Goal: Information Seeking & Learning: Understand process/instructions

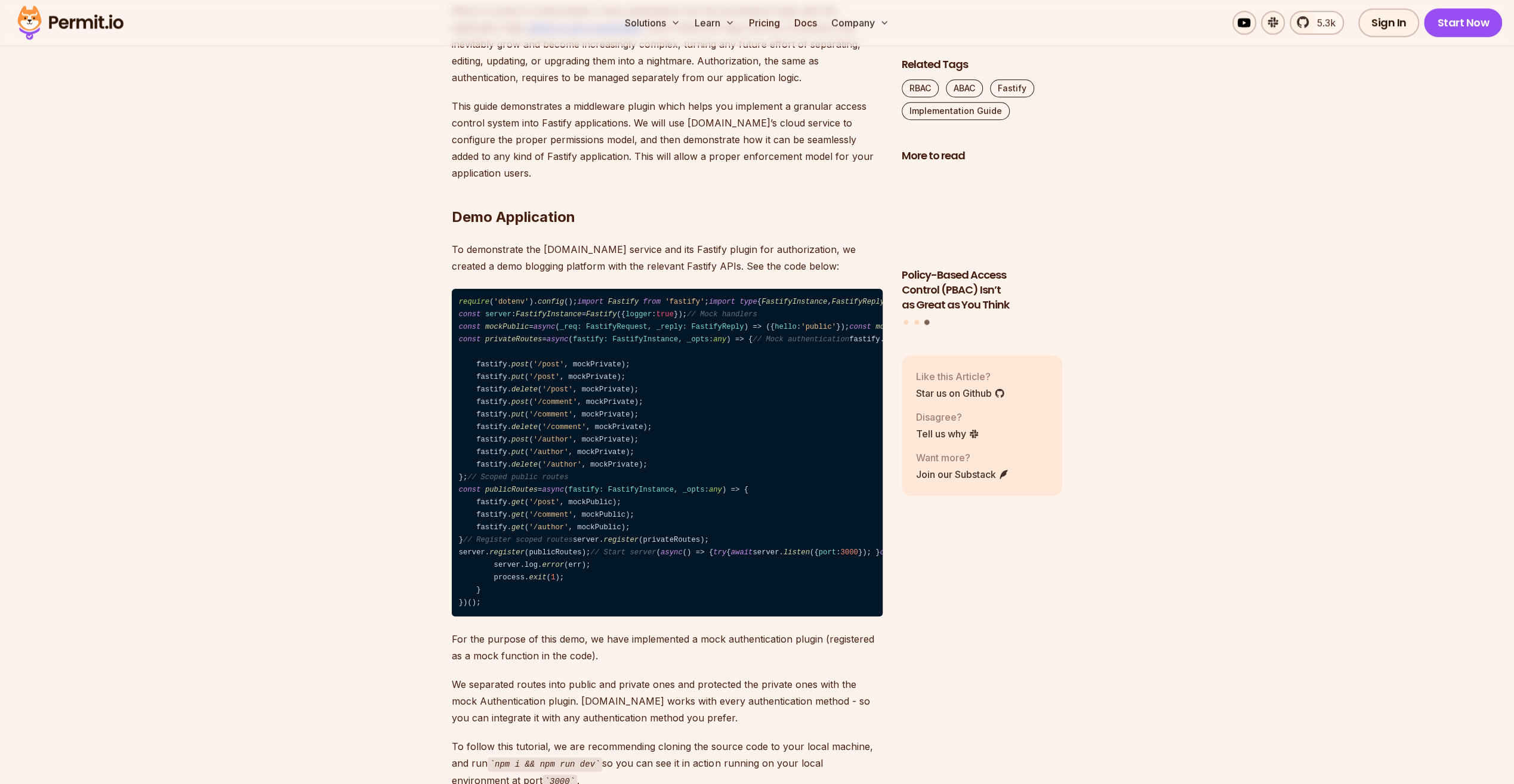
scroll to position [1133, 0]
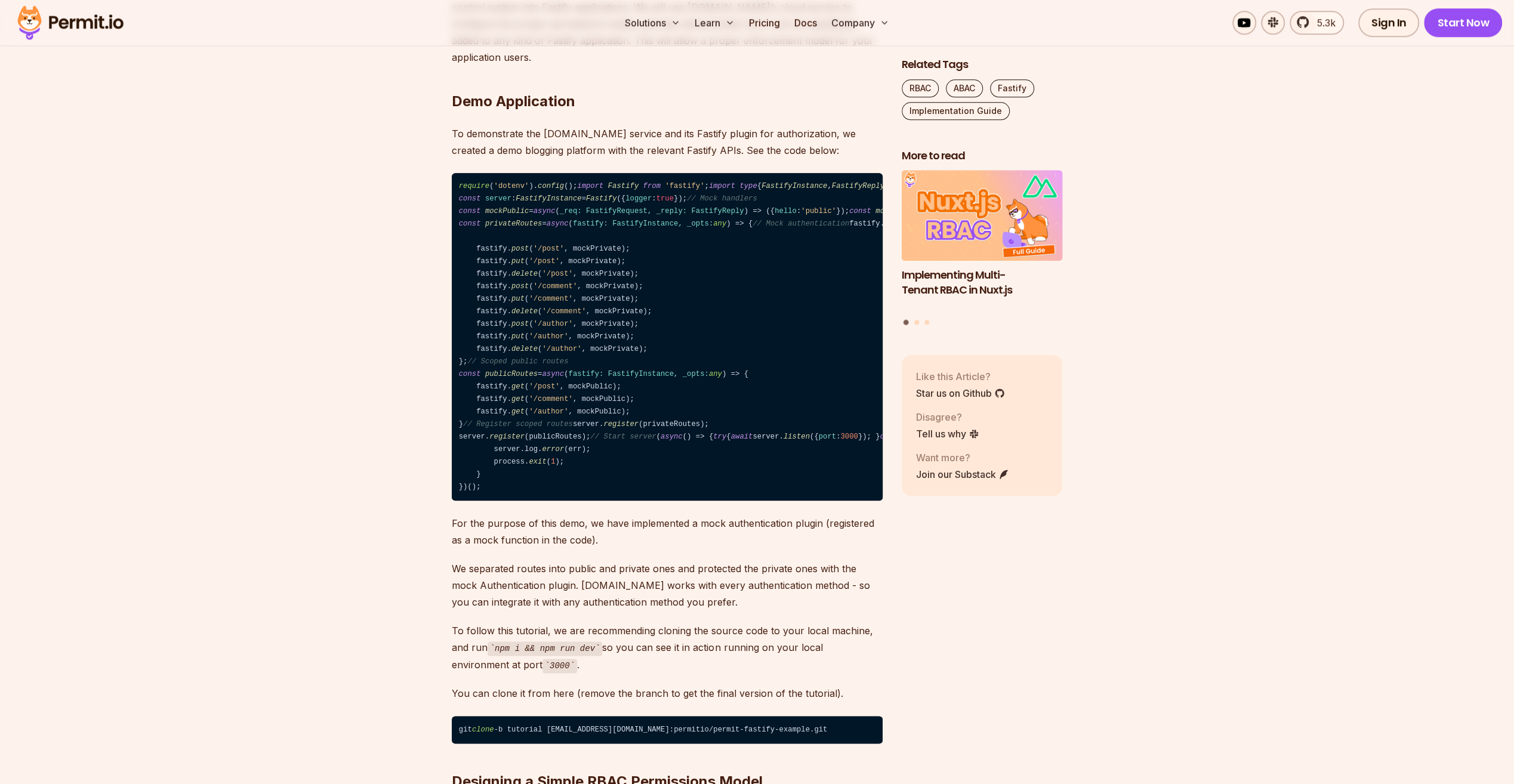
click at [584, 228] on span "fastify: FastifyInstance, _opts: any" at bounding box center [649, 224] width 153 height 9
click at [727, 501] on code "require ( 'dotenv' ). config (); import Fastify from 'fastify' ; import type { …" at bounding box center [667, 337] width 431 height 328
click at [574, 373] on code "require ( 'dotenv' ). config (); import Fastify from 'fastify' ; import type { …" at bounding box center [667, 337] width 431 height 328
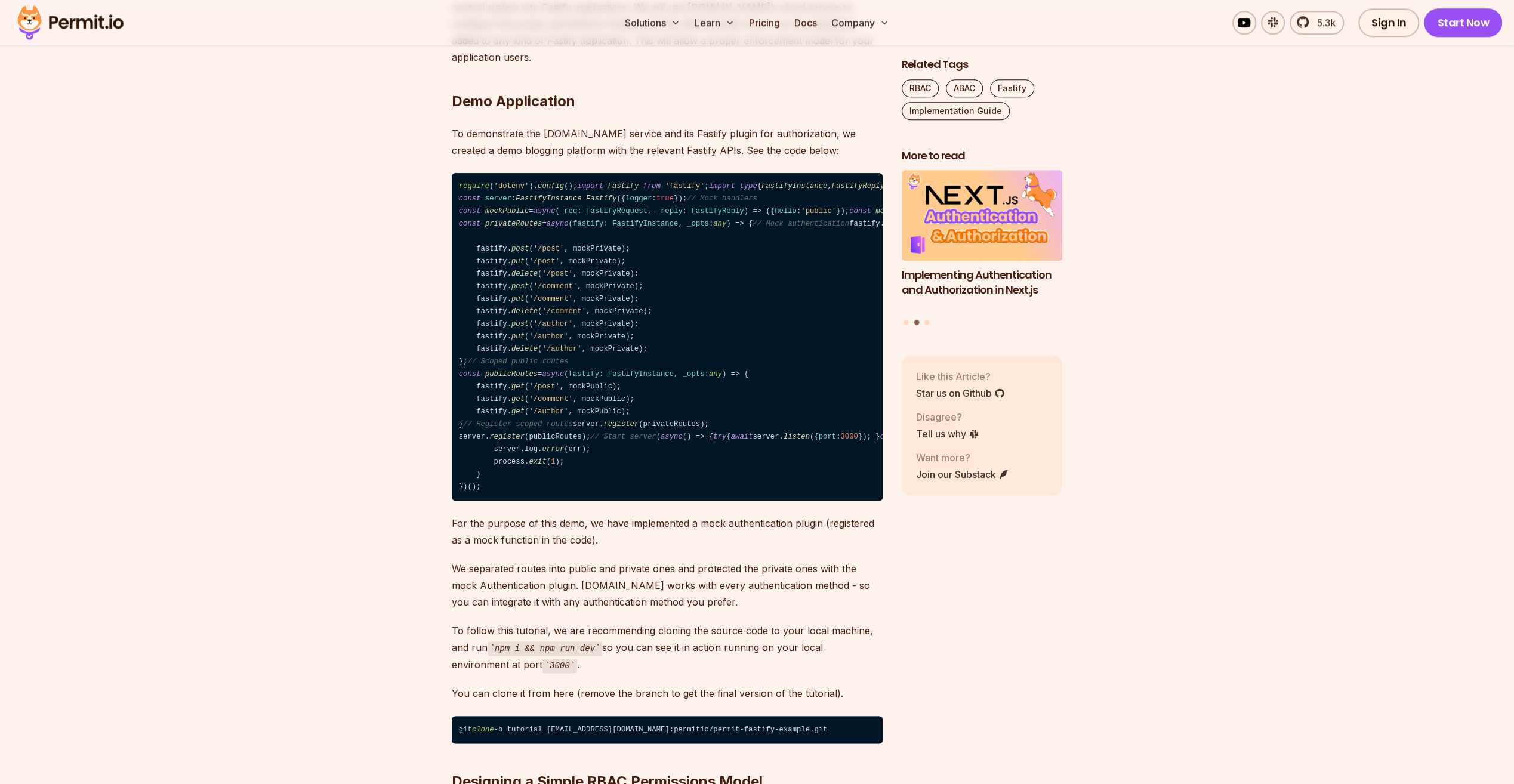
click at [574, 373] on code "require ( 'dotenv' ). config (); import Fastify from 'fastify' ; import type { …" at bounding box center [667, 337] width 431 height 328
click at [567, 368] on code "require ( 'dotenv' ). config (); import Fastify from 'fastify' ; import type { …" at bounding box center [667, 337] width 431 height 328
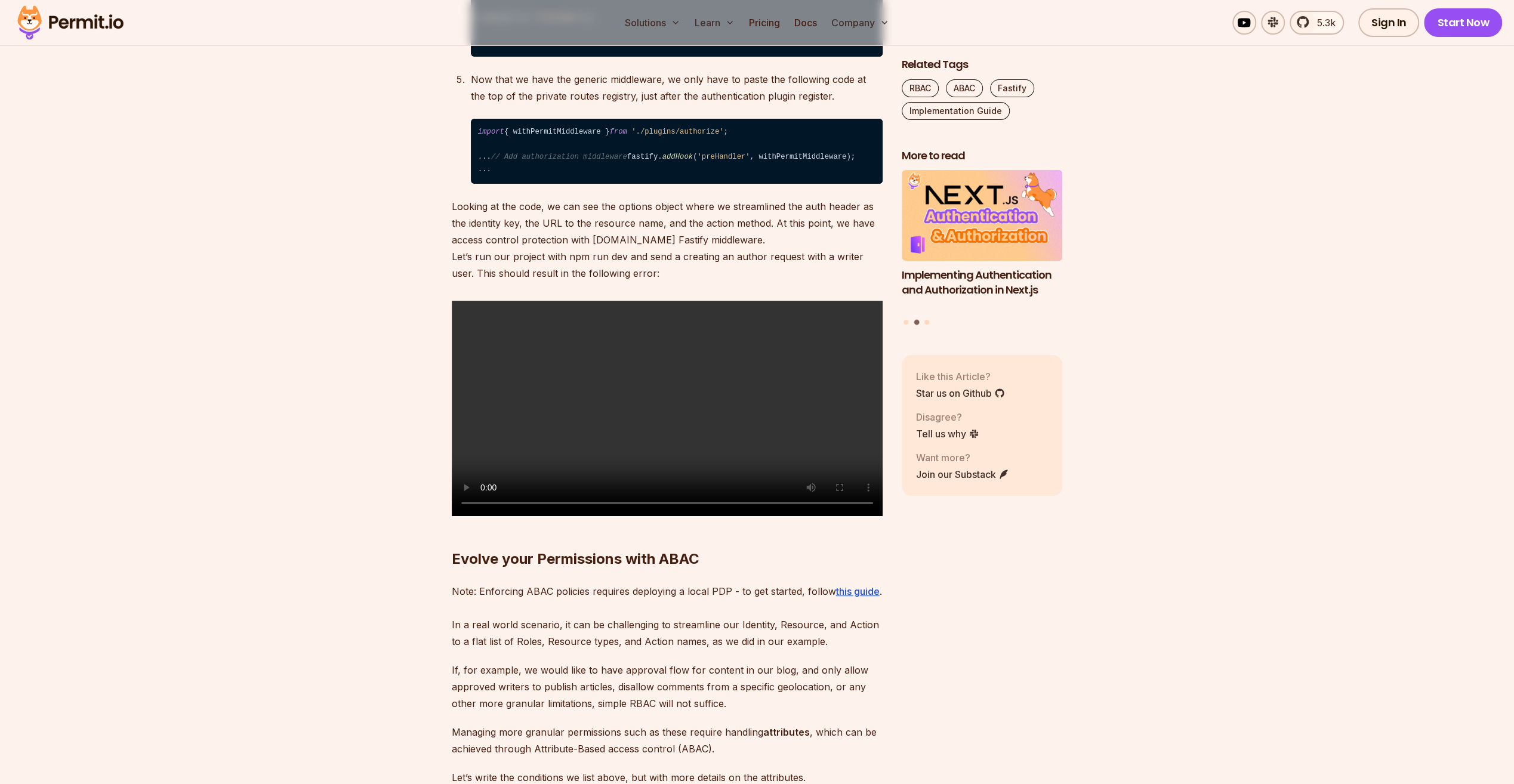
scroll to position [0, 0]
drag, startPoint x: 500, startPoint y: 537, endPoint x: 473, endPoint y: 185, distance: 353.0
drag, startPoint x: 489, startPoint y: 540, endPoint x: 451, endPoint y: 174, distance: 368.0
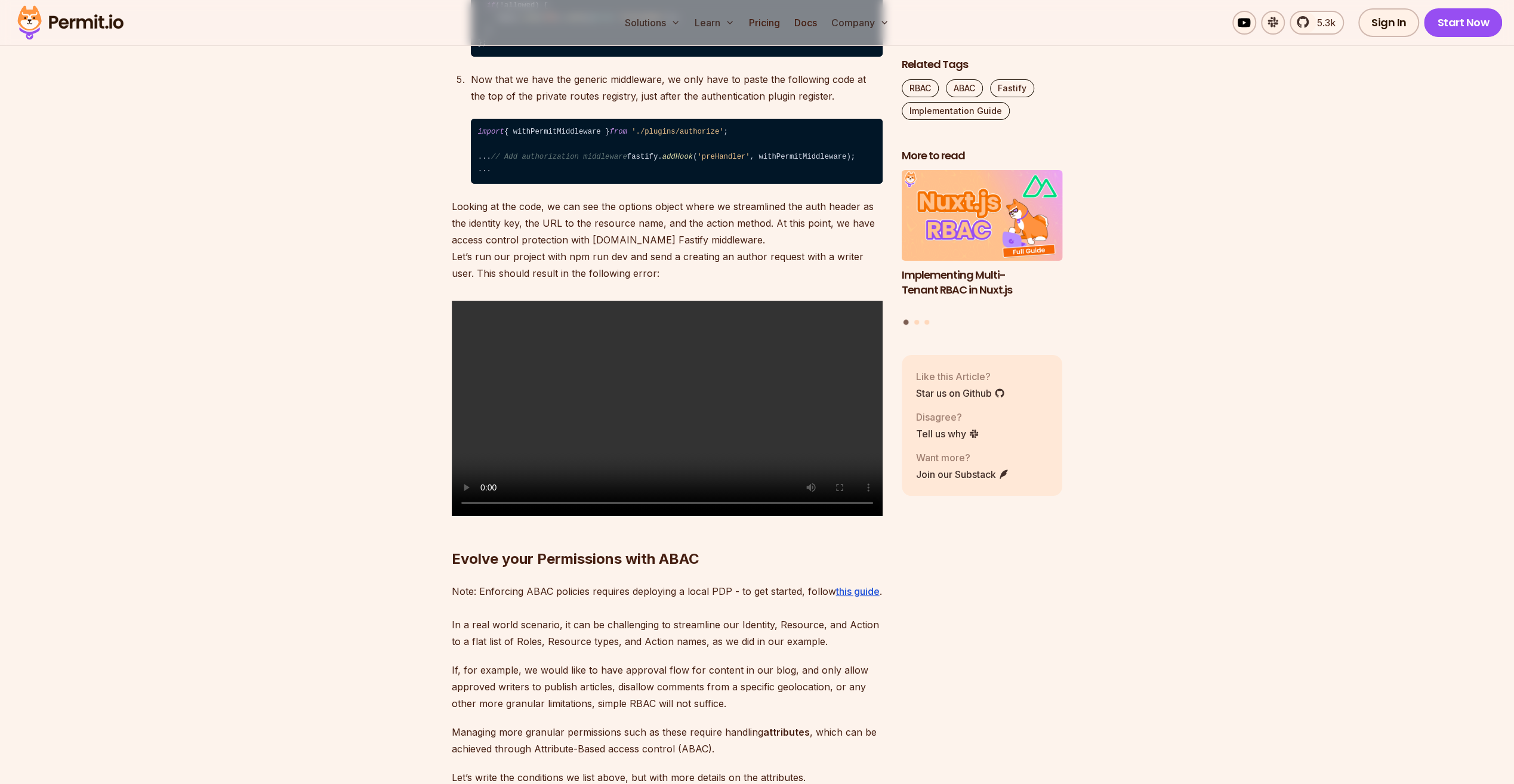
click at [401, 472] on section "Table of Contents Fastify has gained popularity among developers as a Node.js A…" at bounding box center [757, 22] width 1514 height 7702
drag, startPoint x: 525, startPoint y: 586, endPoint x: 859, endPoint y: 606, distance: 334.6
click at [859, 104] on p "Now that we have the generic middleware, we only have to paste the following co…" at bounding box center [676, 88] width 411 height 33
drag, startPoint x: 859, startPoint y: 606, endPoint x: 835, endPoint y: 612, distance: 24.7
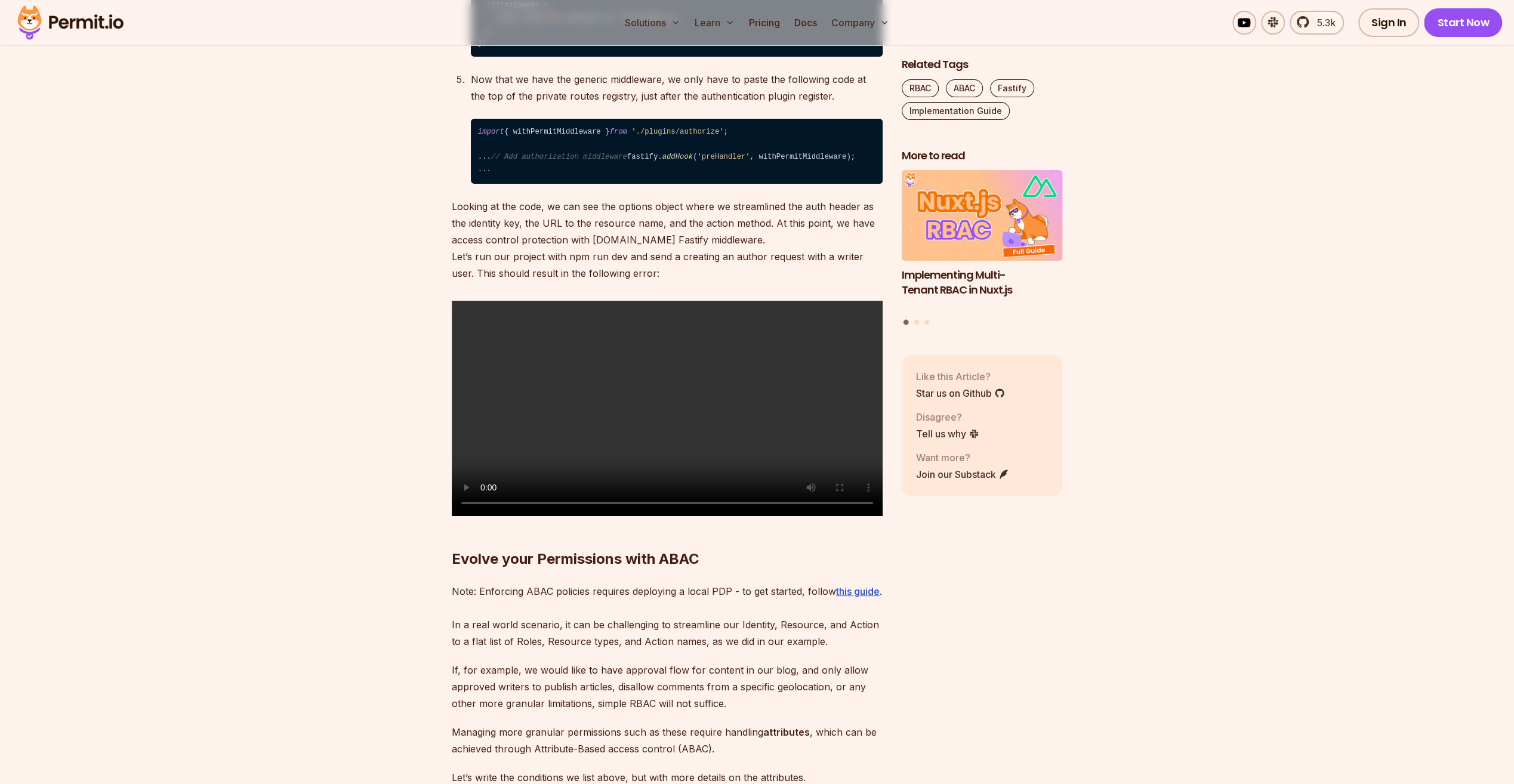
click at [835, 184] on div "Now that we have the generic middleware, we only have to paste the following co…" at bounding box center [676, 128] width 411 height 112
click at [651, 184] on code "import { withPermitMiddleware } from './plugins/authorize' ; ⁠ ... // Add autho…" at bounding box center [676, 151] width 411 height 65
drag, startPoint x: 651, startPoint y: 687, endPoint x: 711, endPoint y: 693, distance: 60.3
click at [711, 184] on code "import { withPermitMiddleware } from './plugins/authorize' ; ⁠ ... // Add autho…" at bounding box center [676, 151] width 411 height 65
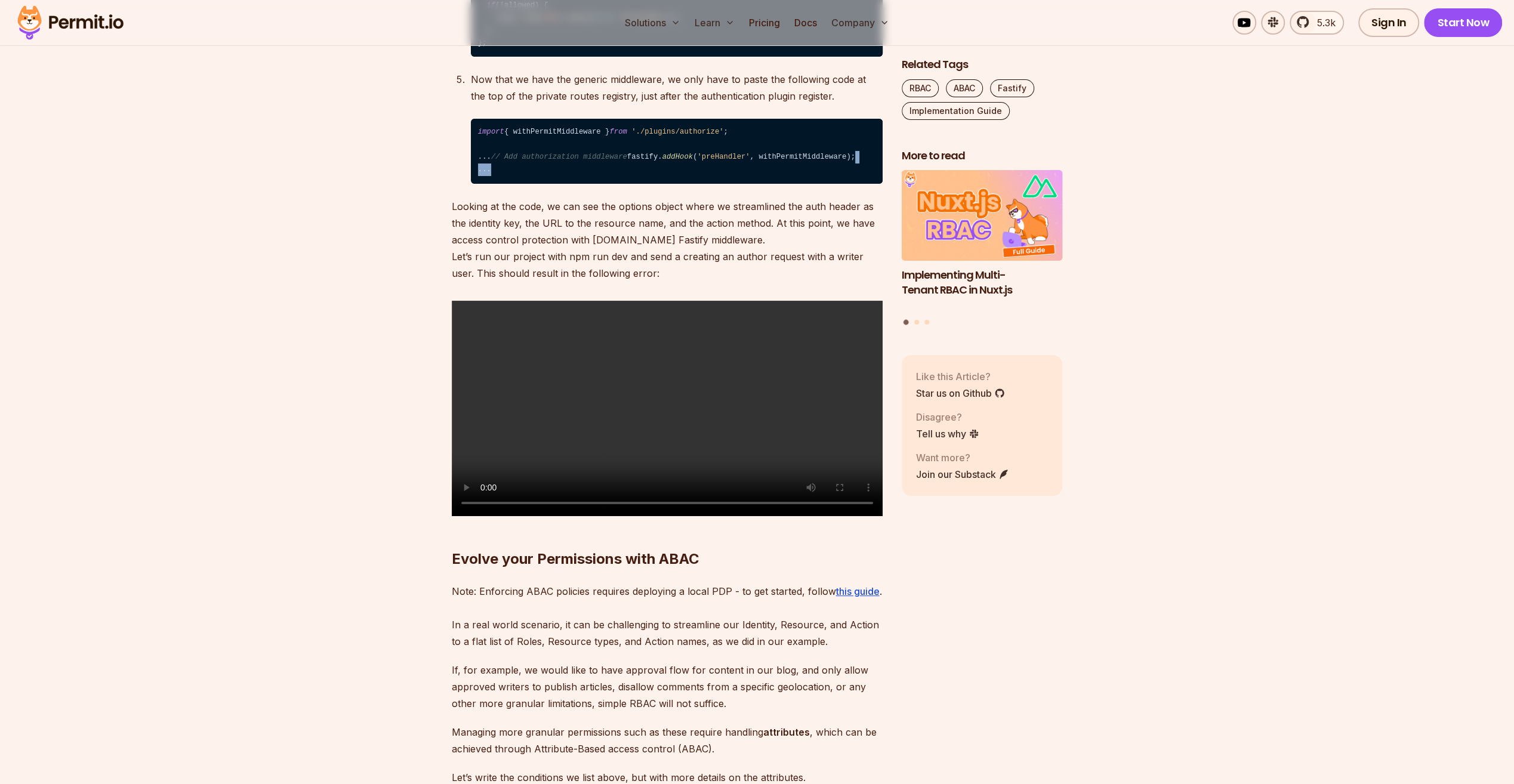
drag, startPoint x: 711, startPoint y: 693, endPoint x: 765, endPoint y: 696, distance: 54.1
click at [765, 184] on code "import { withPermitMiddleware } from './plugins/authorize' ; ⁠ ... // Add autho…" at bounding box center [676, 151] width 411 height 65
click at [762, 184] on code "import { withPermitMiddleware } from './plugins/authorize' ; ⁠ ... // Add autho…" at bounding box center [676, 151] width 411 height 65
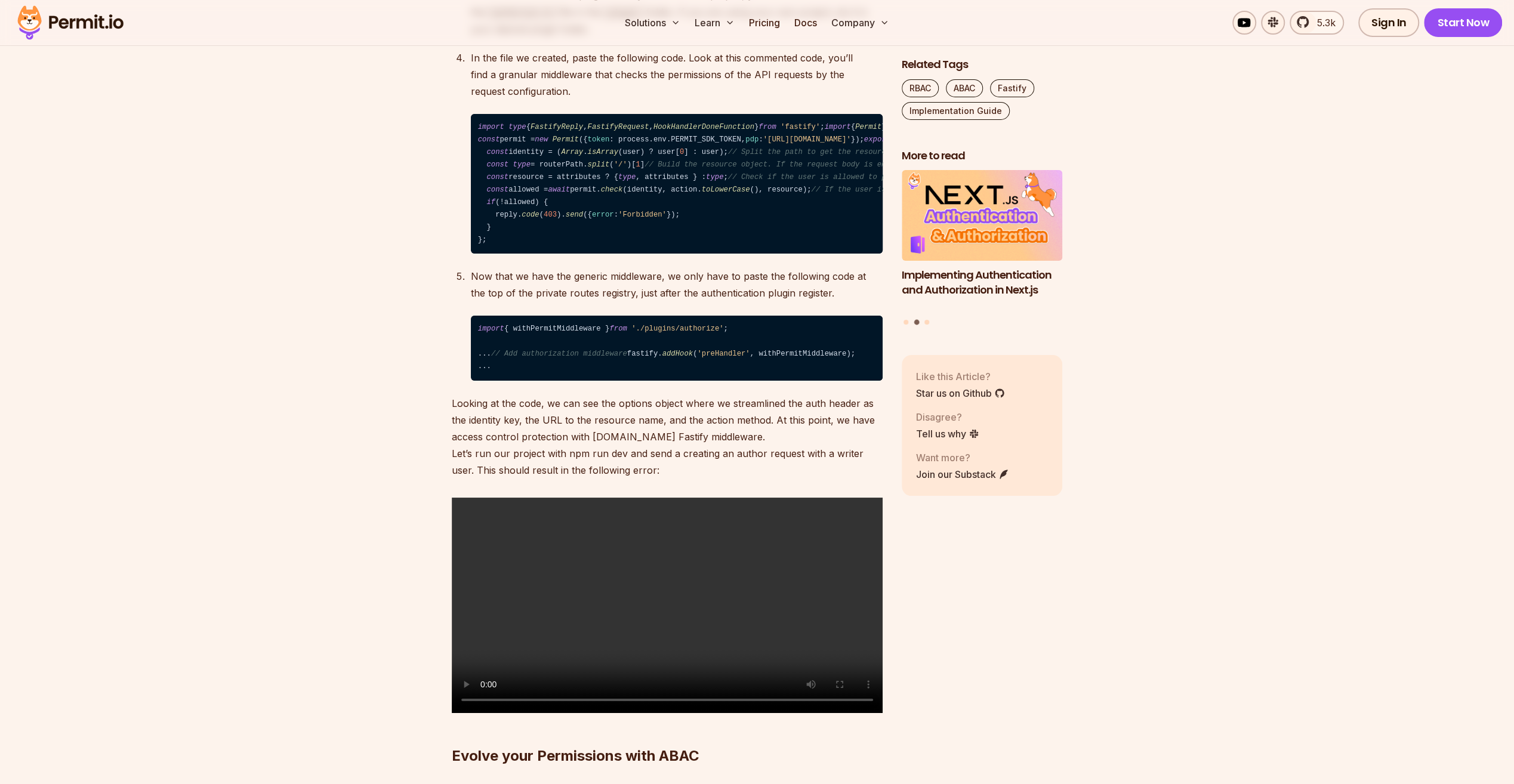
scroll to position [4355, 0]
